Goal: Obtain resource: Download file/media

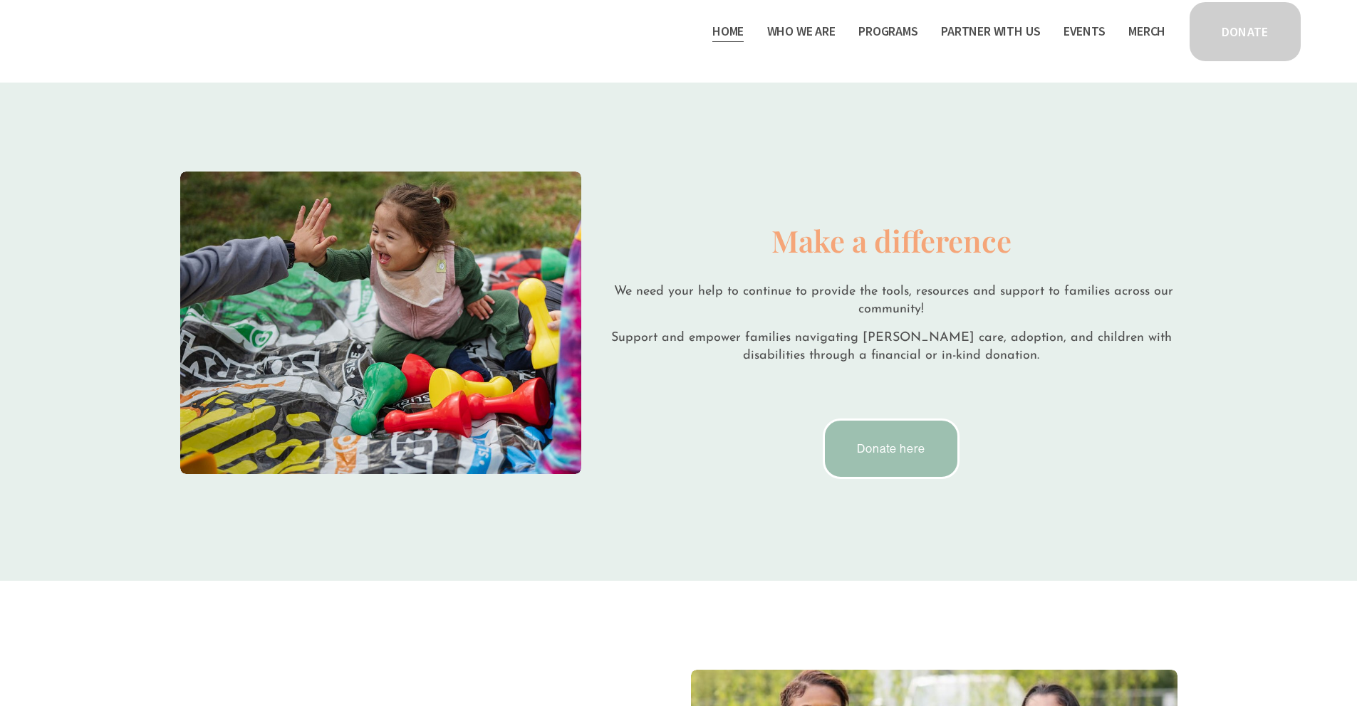
scroll to position [2534, 0]
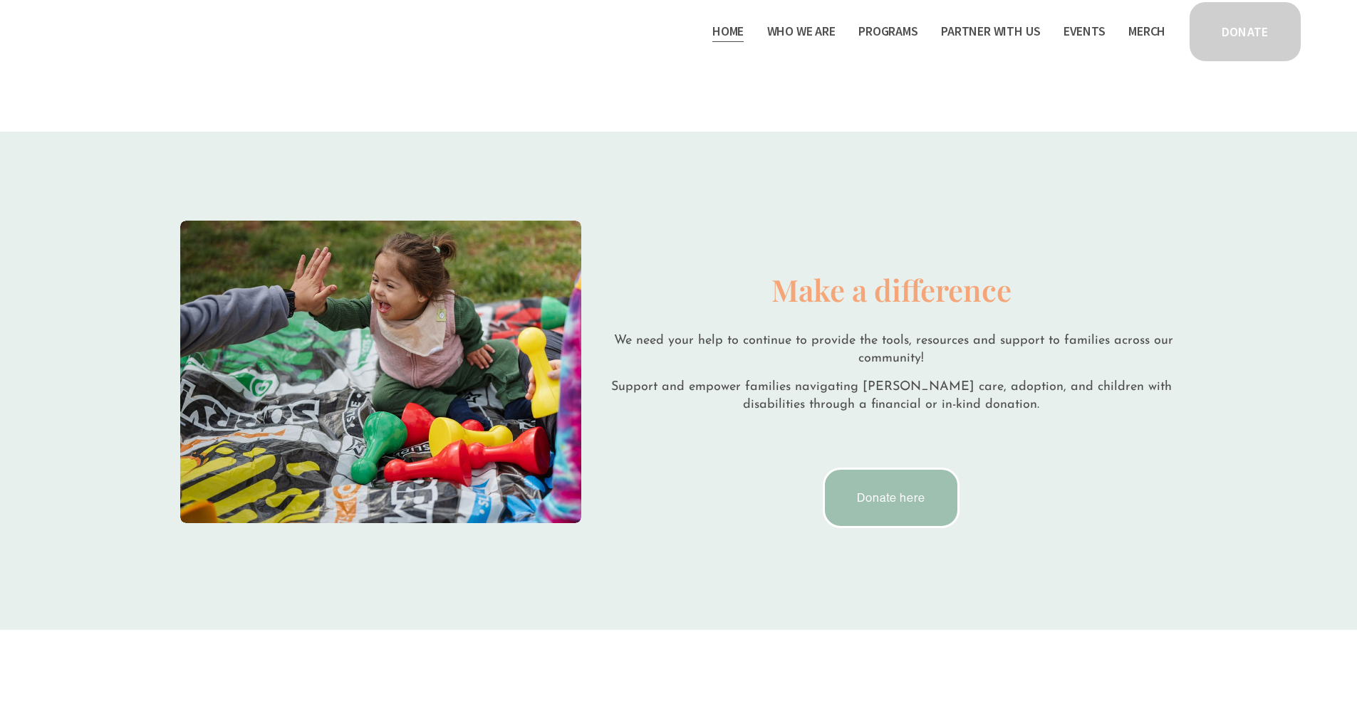
click at [911, 497] on link "Donate here" at bounding box center [890, 498] width 137 height 61
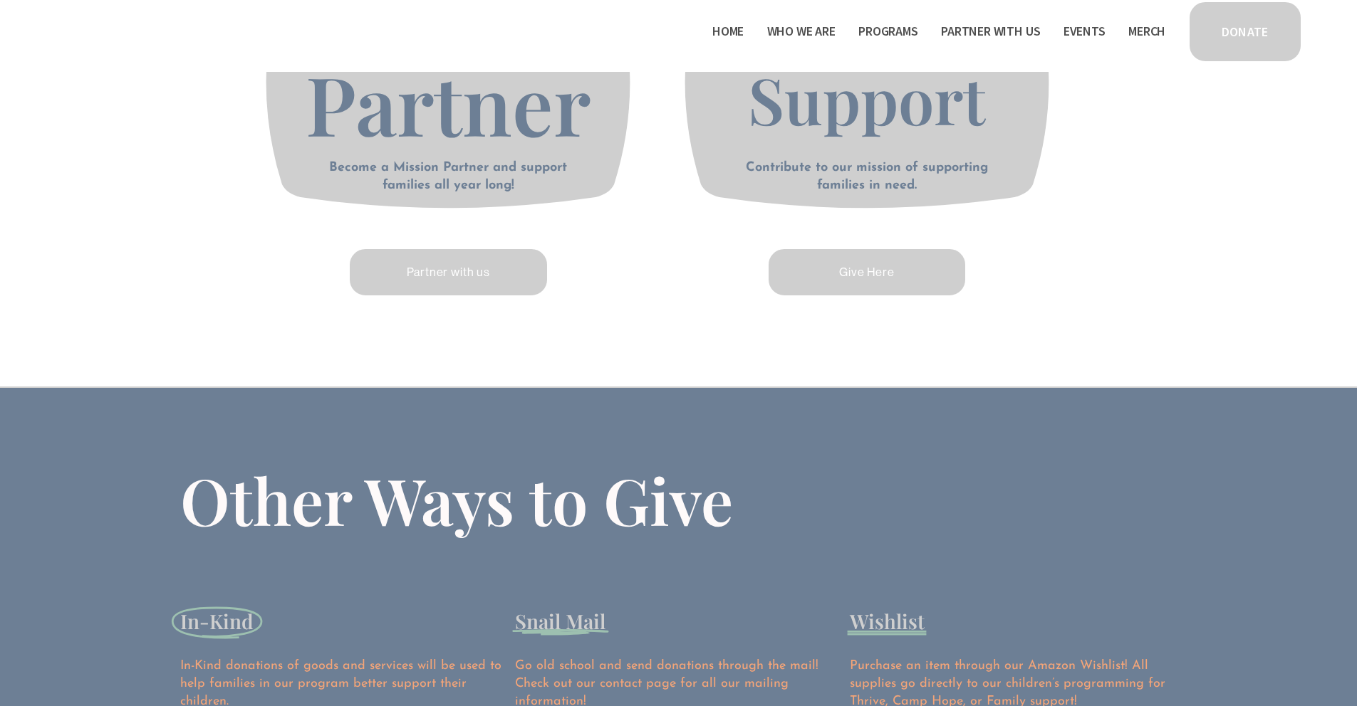
scroll to position [782, 0]
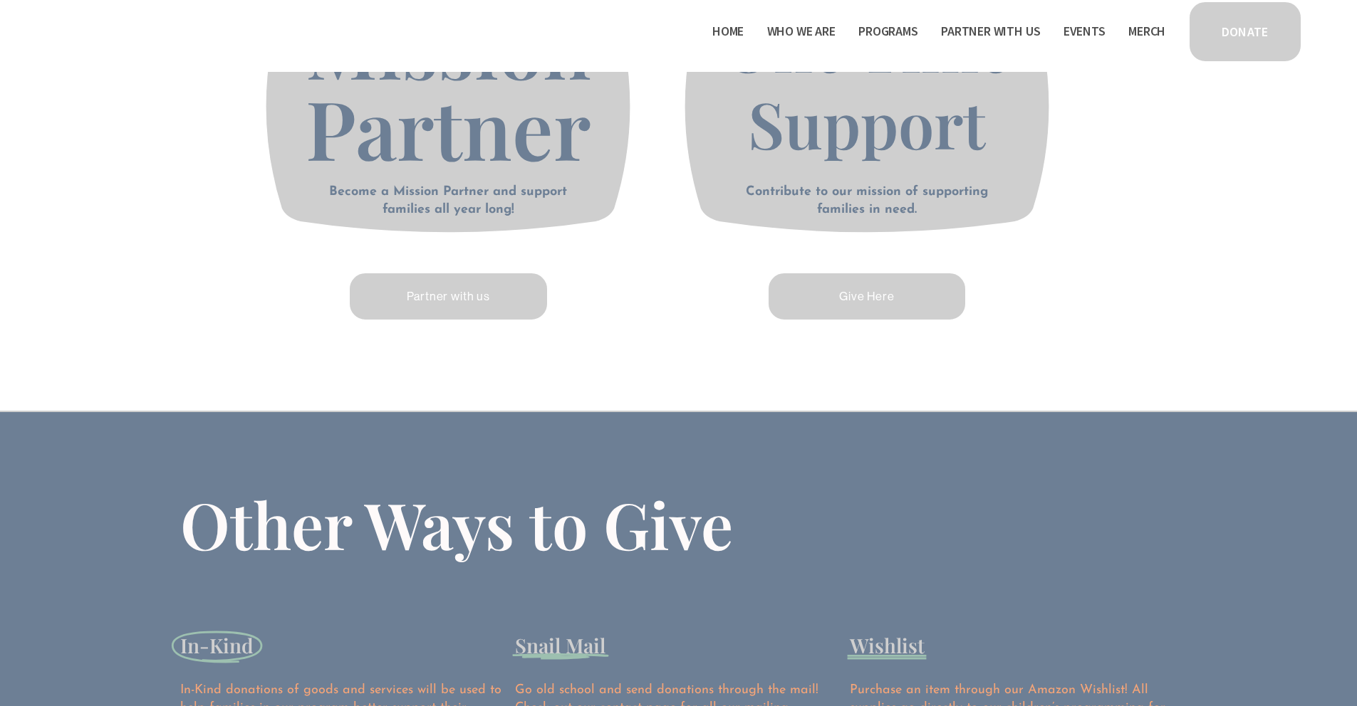
click at [479, 301] on link "Partner with us" at bounding box center [449, 296] width 202 height 51
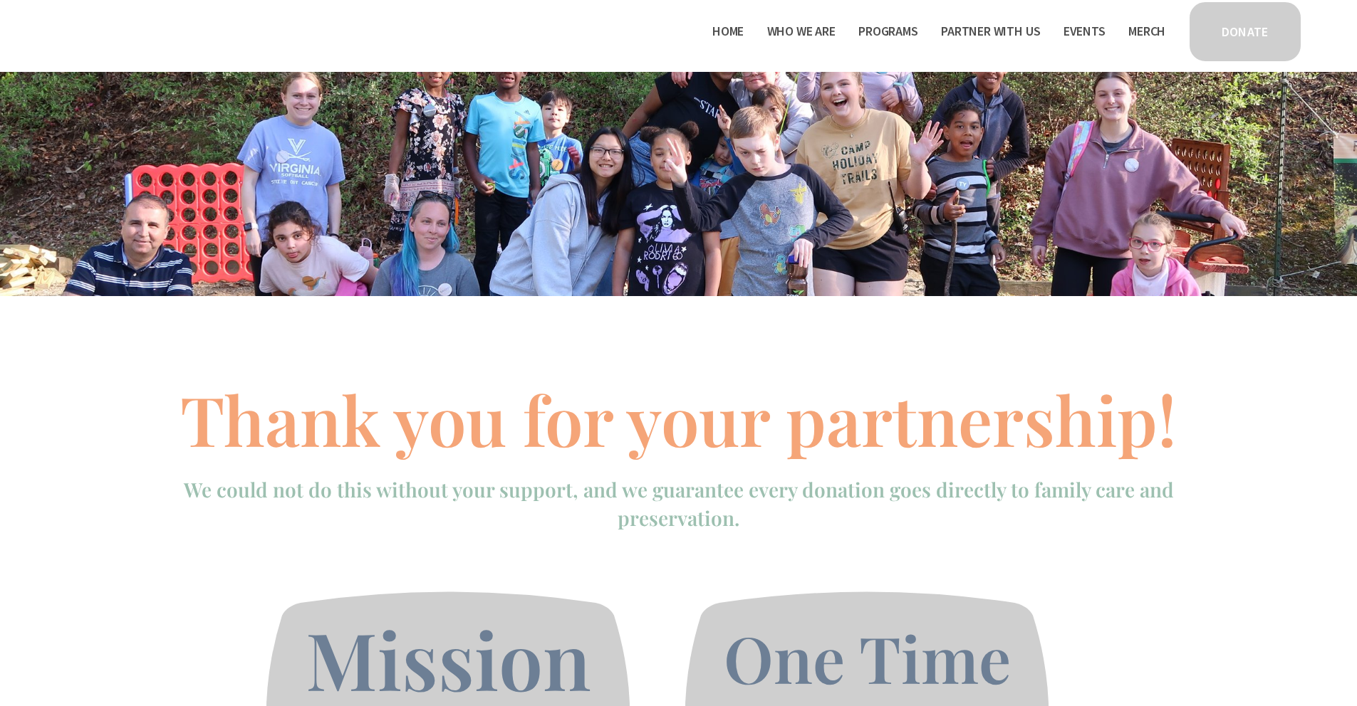
scroll to position [0, 0]
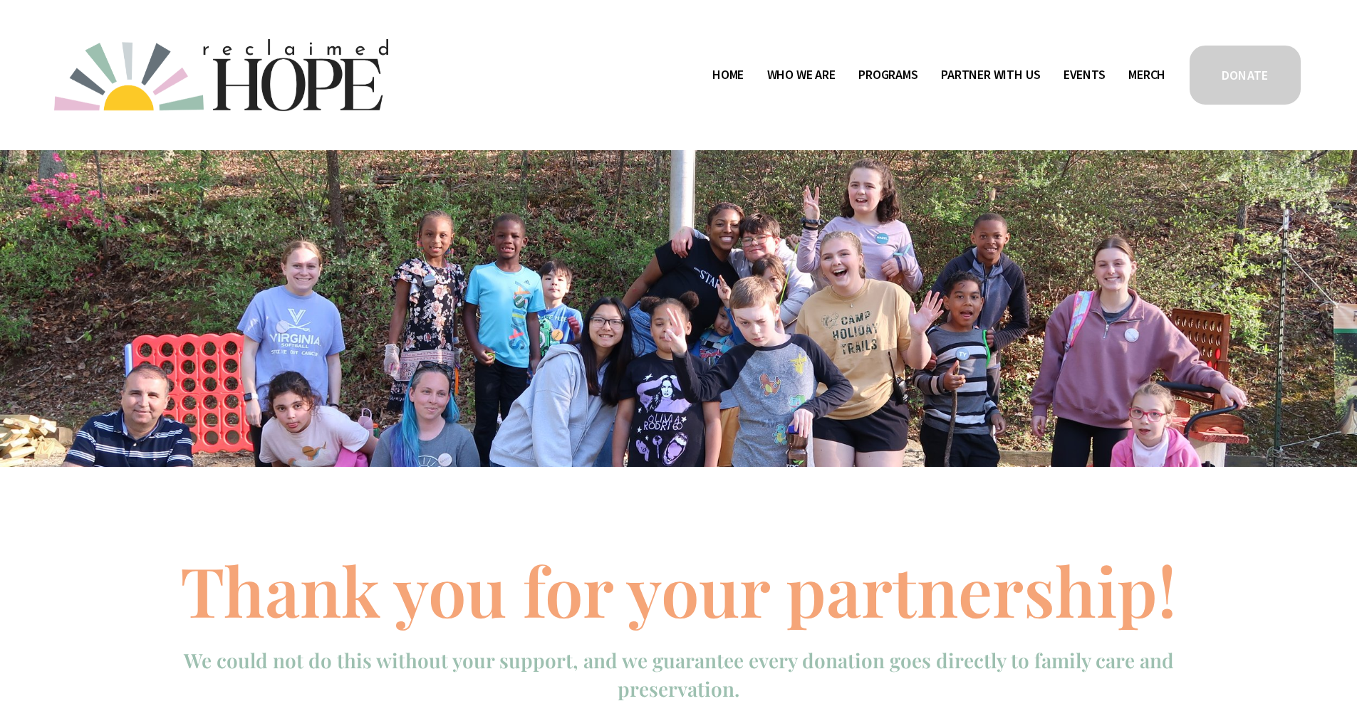
click at [1215, 79] on link "DONATE" at bounding box center [1244, 74] width 115 height 63
click at [726, 69] on link "Home" at bounding box center [727, 75] width 31 height 23
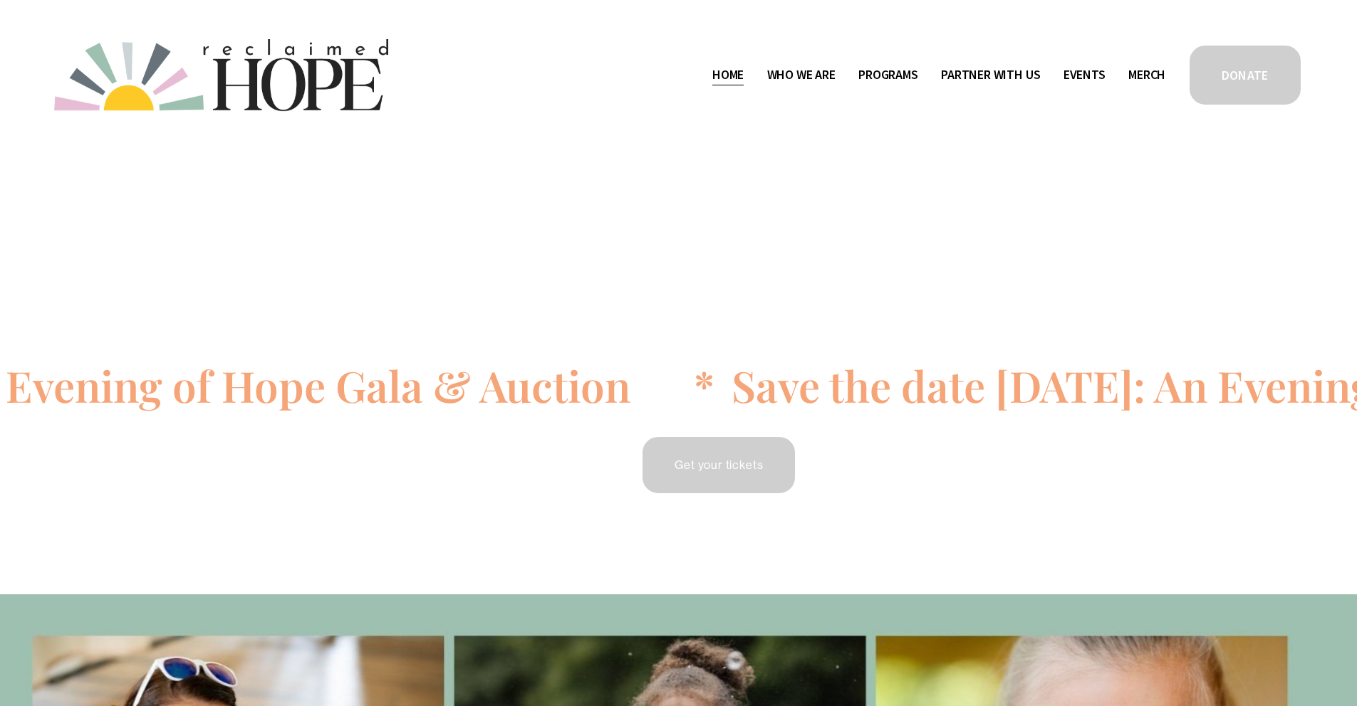
click at [698, 394] on icon at bounding box center [783, 394] width 2350 height 0
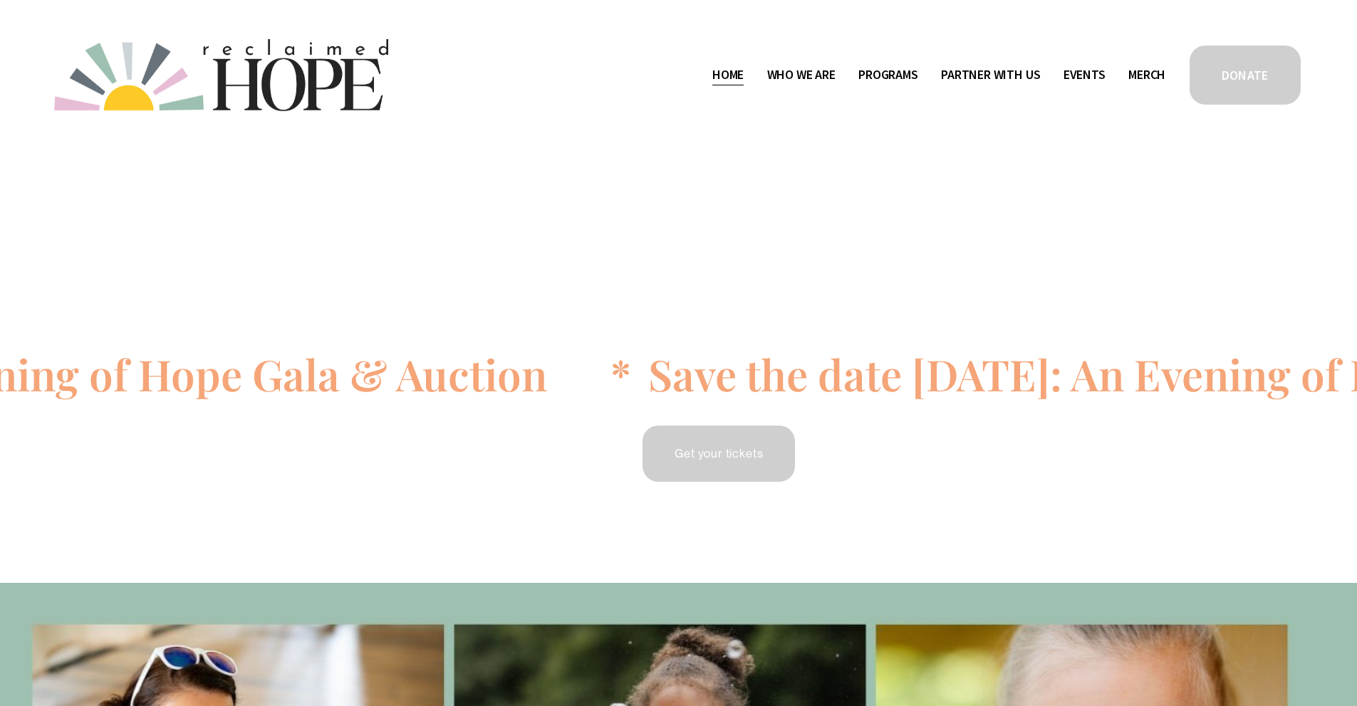
scroll to position [25, 0]
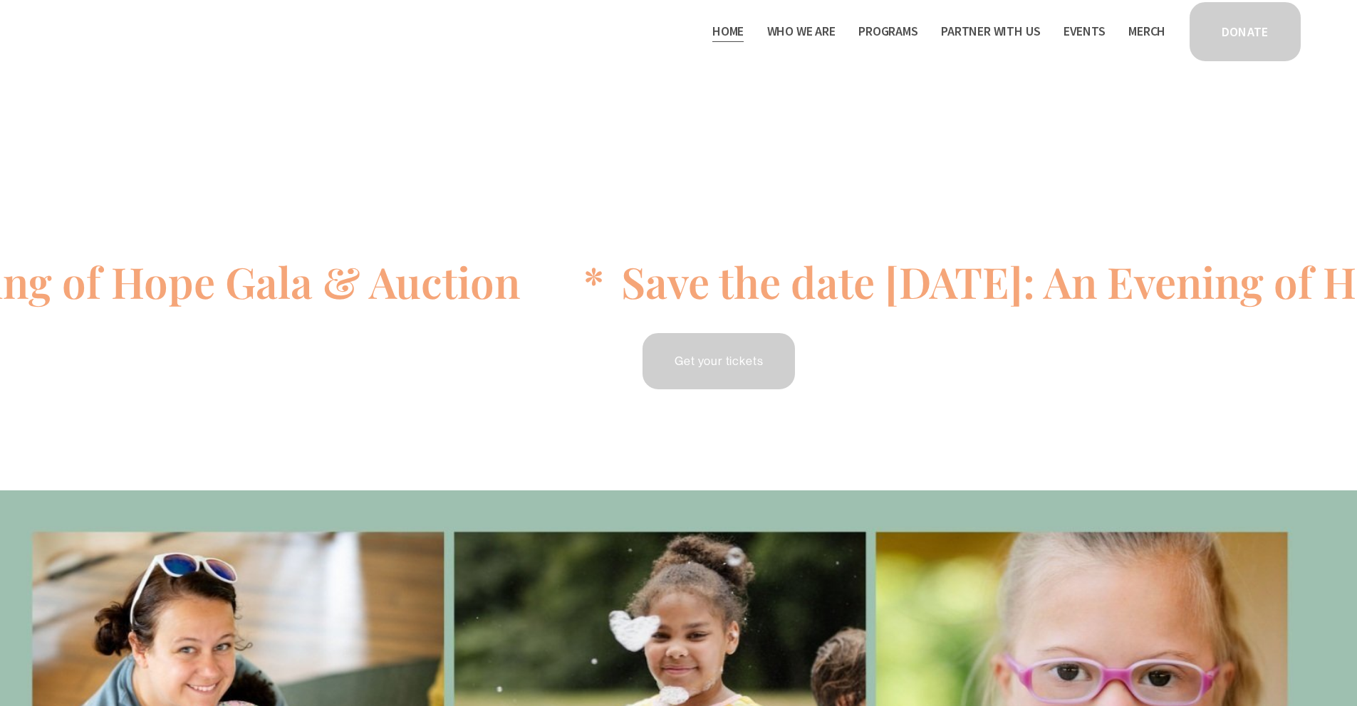
click at [728, 365] on link "Get your tickets" at bounding box center [718, 361] width 157 height 61
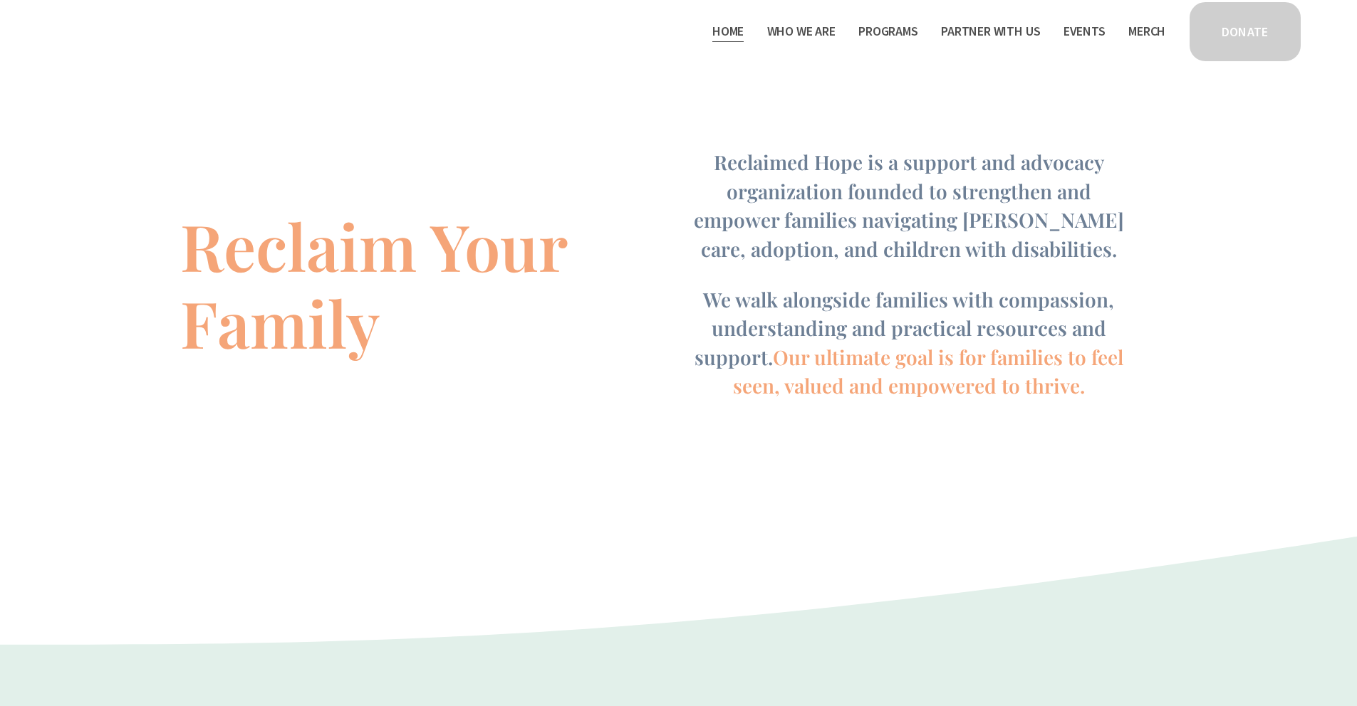
scroll to position [906, 0]
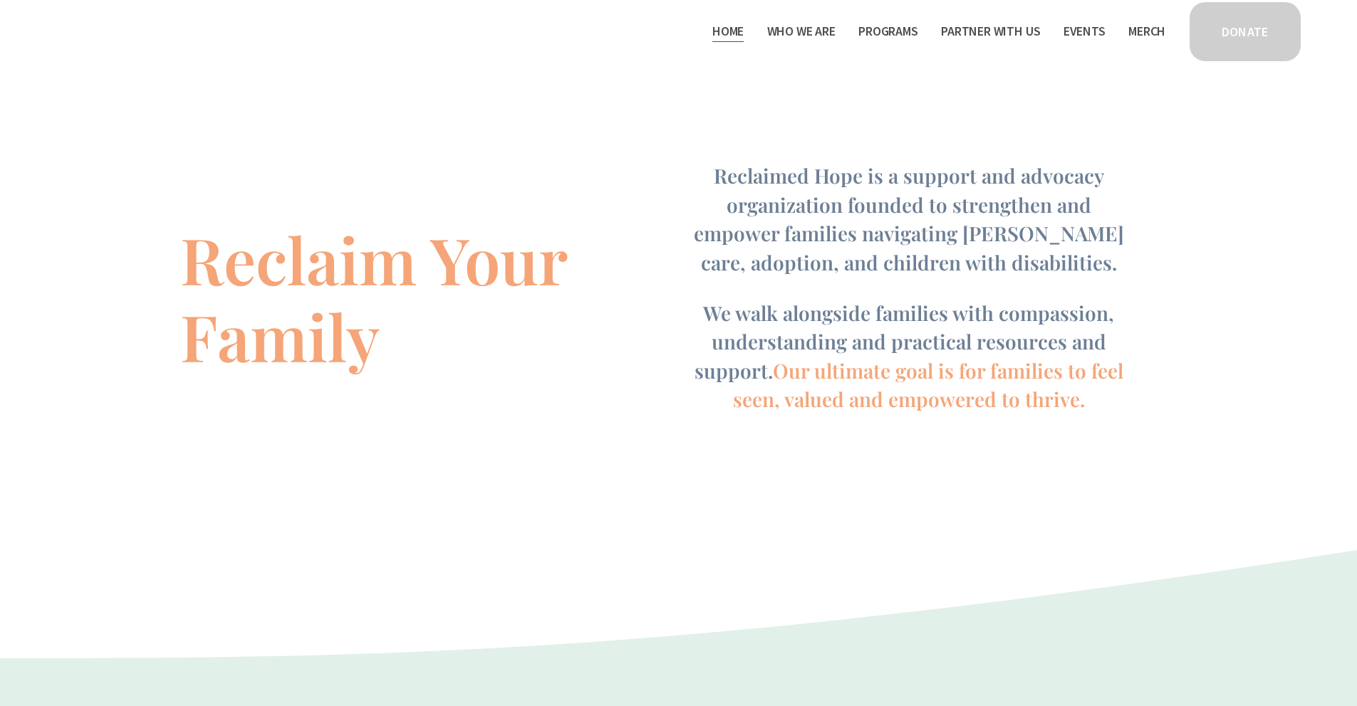
click at [1255, 50] on link "DONATE" at bounding box center [1244, 31] width 115 height 63
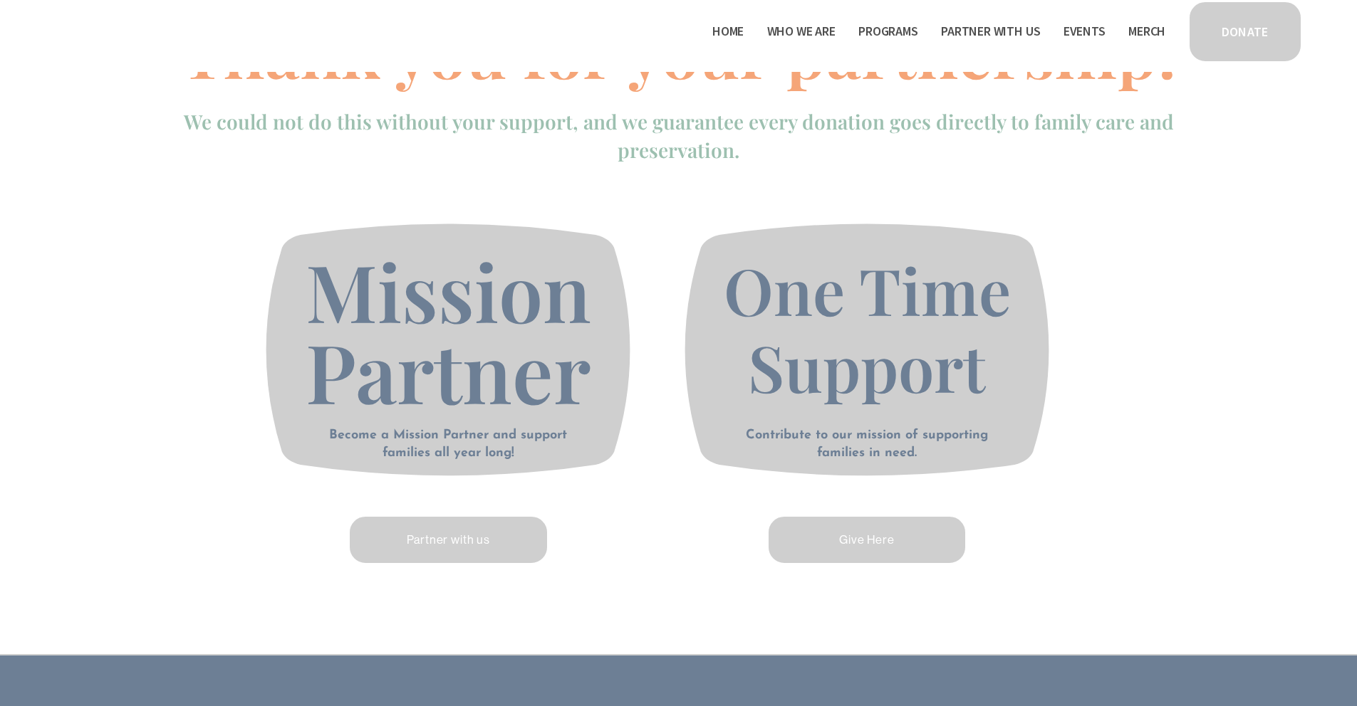
scroll to position [553, 0]
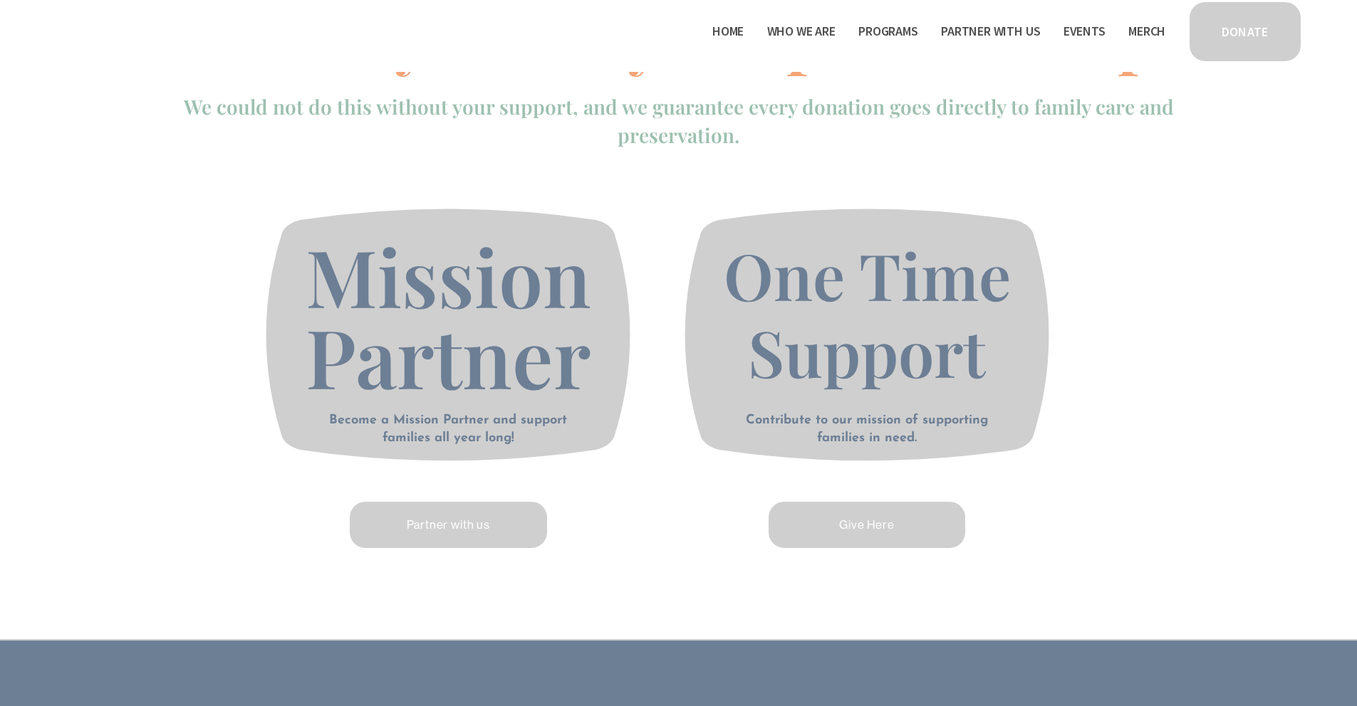
click at [474, 526] on link "Partner with us" at bounding box center [449, 525] width 202 height 51
click at [847, 528] on link "Give Here" at bounding box center [867, 525] width 202 height 51
click at [498, 534] on link "Partner with us" at bounding box center [449, 525] width 202 height 51
click at [422, 531] on link "Partner with us" at bounding box center [449, 525] width 202 height 51
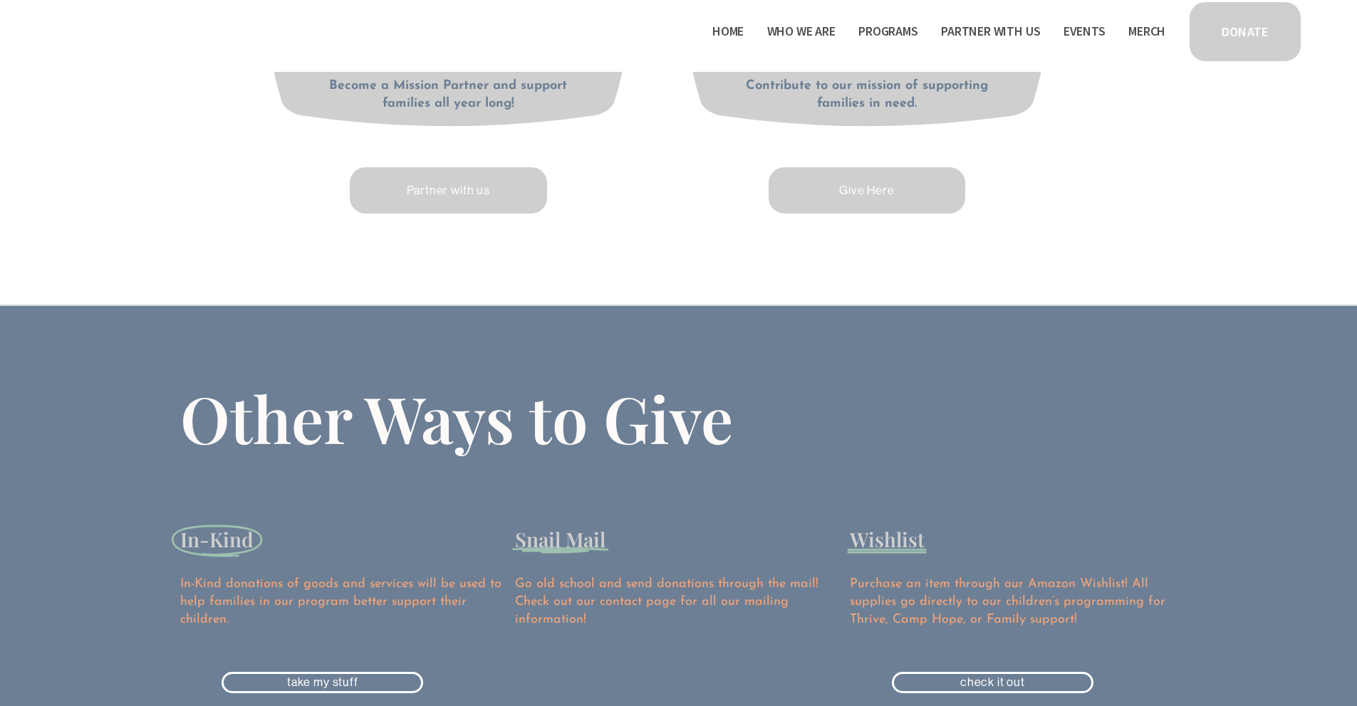
scroll to position [1048, 0]
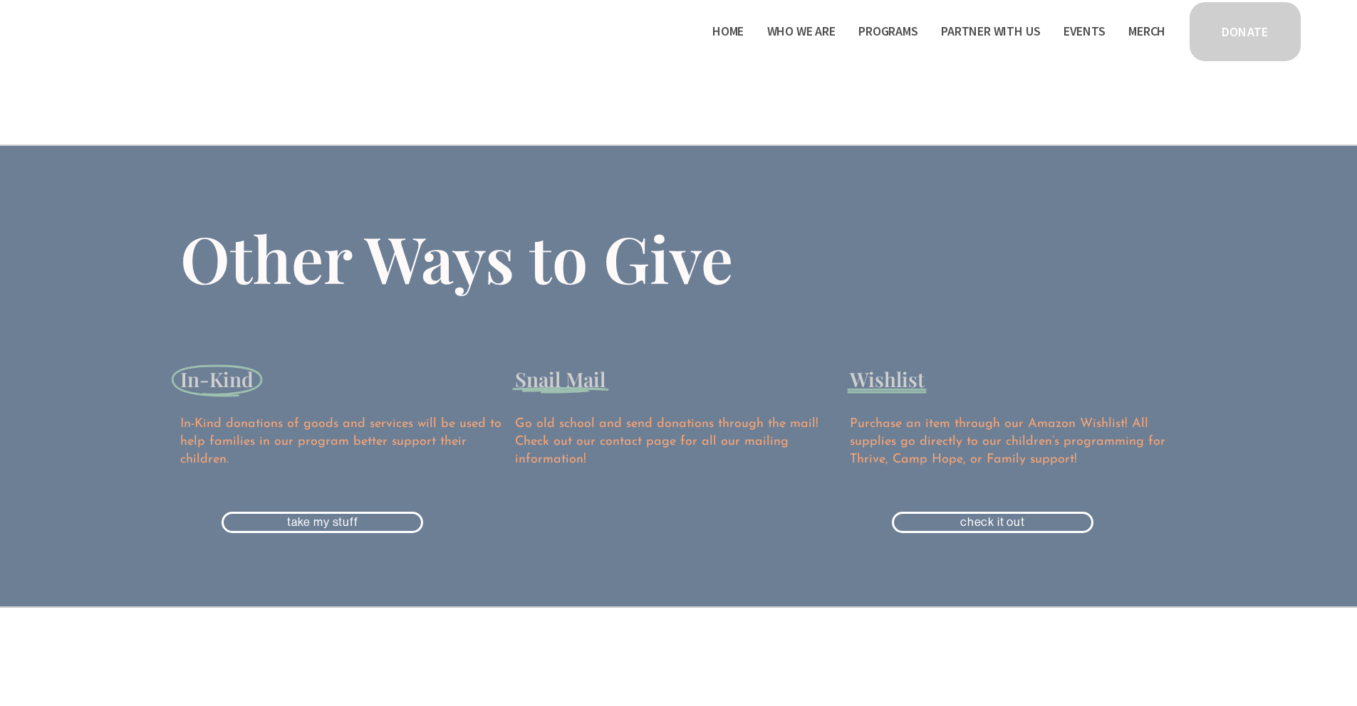
click at [1022, 518] on link "check it out" at bounding box center [993, 522] width 202 height 21
click at [339, 533] on link "take my stuff" at bounding box center [322, 522] width 202 height 21
click at [958, 521] on link "check it out" at bounding box center [993, 522] width 202 height 21
